Goal: Purchase product/service

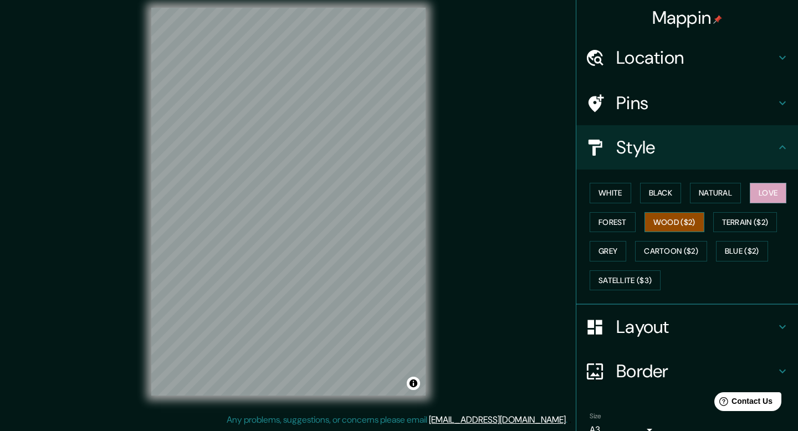
scroll to position [54, 0]
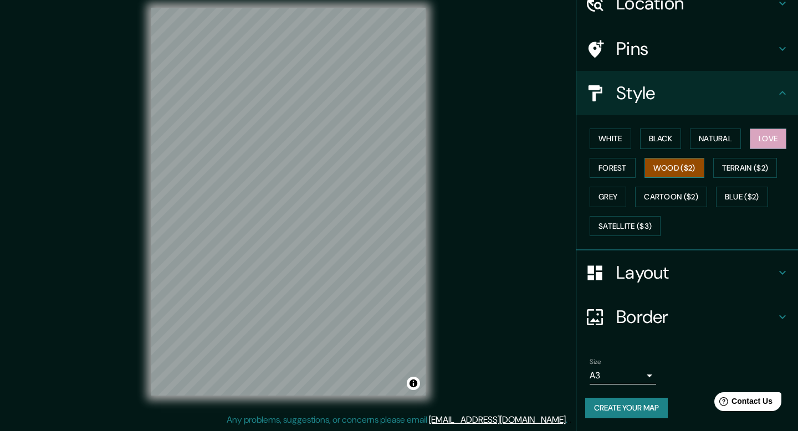
click at [669, 167] on button "Wood ($2)" at bounding box center [675, 168] width 60 height 21
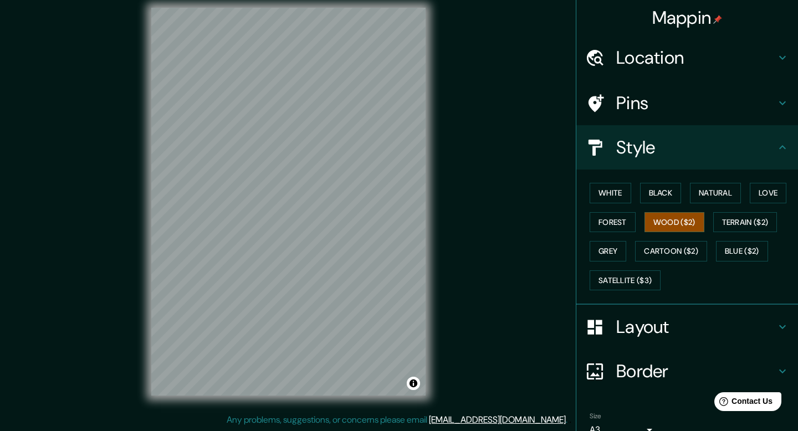
scroll to position [0, 0]
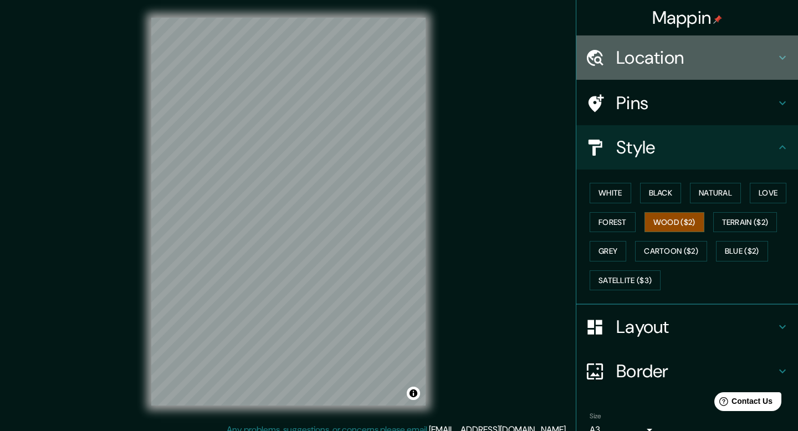
click at [684, 55] on h4 "Location" at bounding box center [697, 58] width 160 height 22
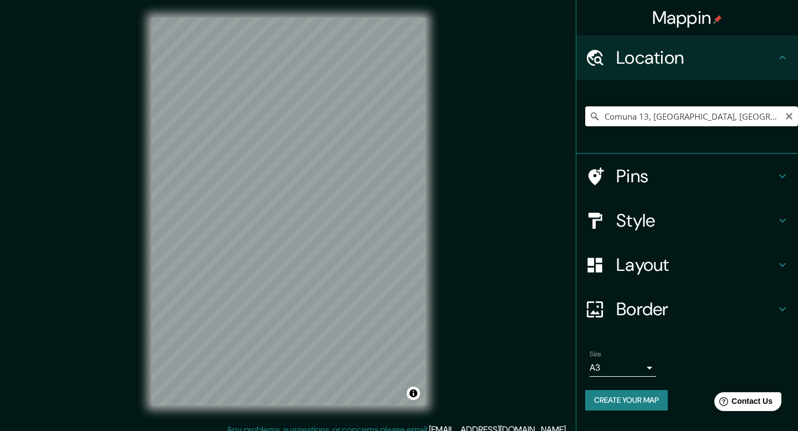
click at [767, 114] on input "Comuna 13, [GEOGRAPHIC_DATA], [GEOGRAPHIC_DATA]" at bounding box center [691, 116] width 213 height 20
click at [793, 115] on icon "Clear" at bounding box center [789, 116] width 9 height 9
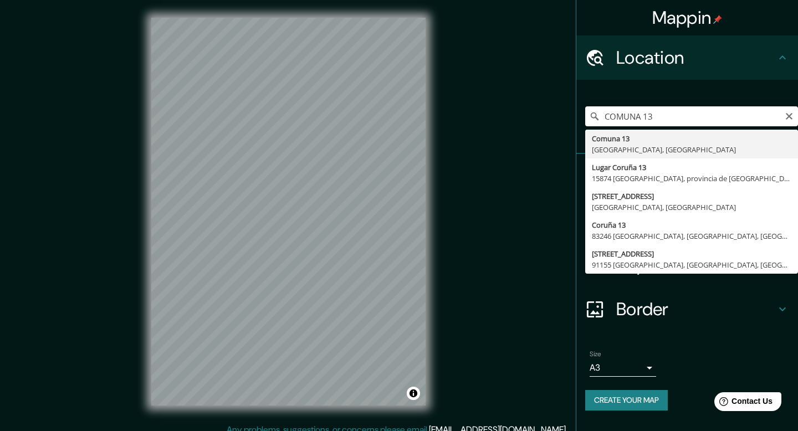
type input "Comuna 13, [GEOGRAPHIC_DATA], [GEOGRAPHIC_DATA]"
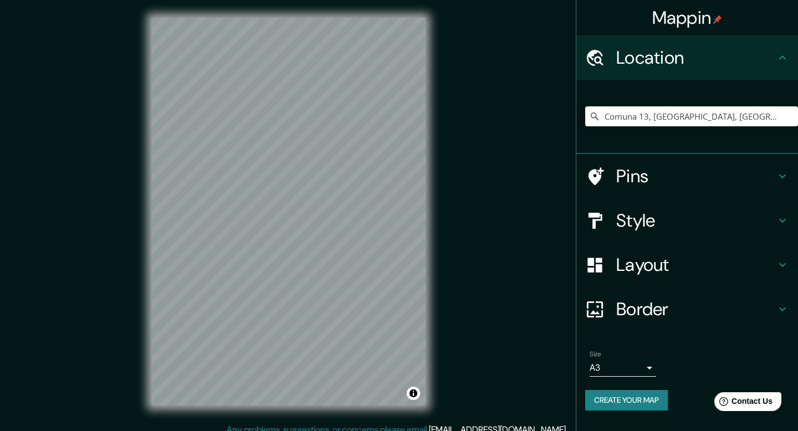
click at [783, 221] on icon at bounding box center [783, 221] width 7 height 4
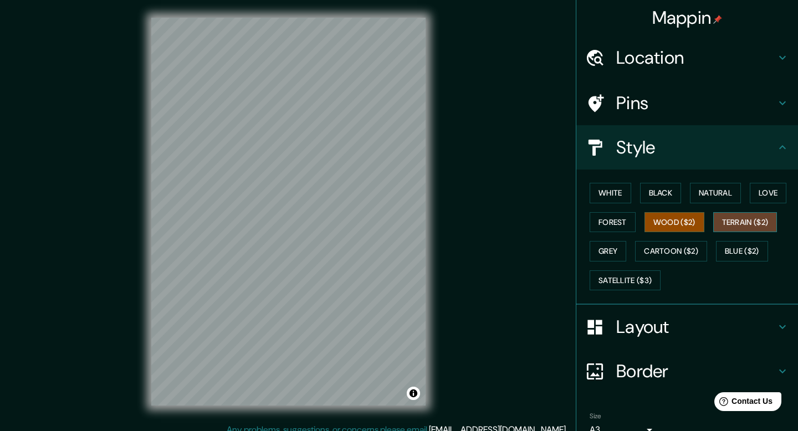
click at [736, 222] on button "Terrain ($2)" at bounding box center [746, 222] width 64 height 21
click at [655, 246] on button "Cartoon ($2)" at bounding box center [671, 251] width 72 height 21
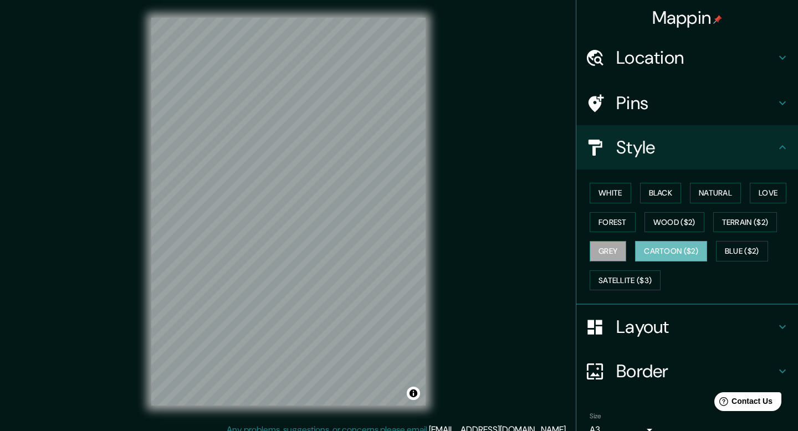
click at [602, 252] on button "Grey" at bounding box center [608, 251] width 37 height 21
click at [666, 194] on button "Black" at bounding box center [661, 193] width 42 height 21
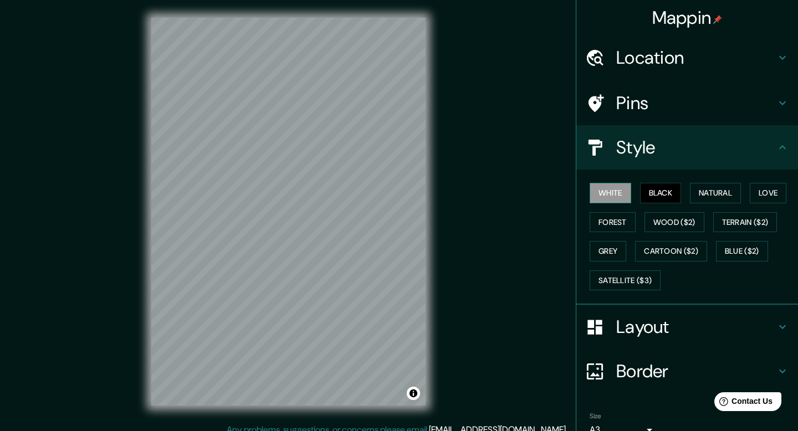
click at [610, 195] on button "White" at bounding box center [611, 193] width 42 height 21
click at [714, 190] on button "Natural" at bounding box center [715, 193] width 51 height 21
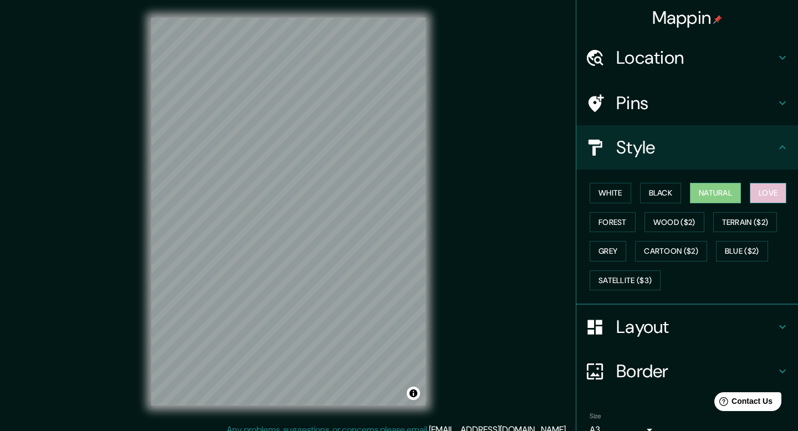
click at [787, 188] on button "Love" at bounding box center [768, 193] width 37 height 21
click at [740, 252] on button "Blue ($2)" at bounding box center [742, 251] width 52 height 21
click at [773, 192] on button "Love" at bounding box center [768, 193] width 37 height 21
